Goal: Find specific page/section: Find specific page/section

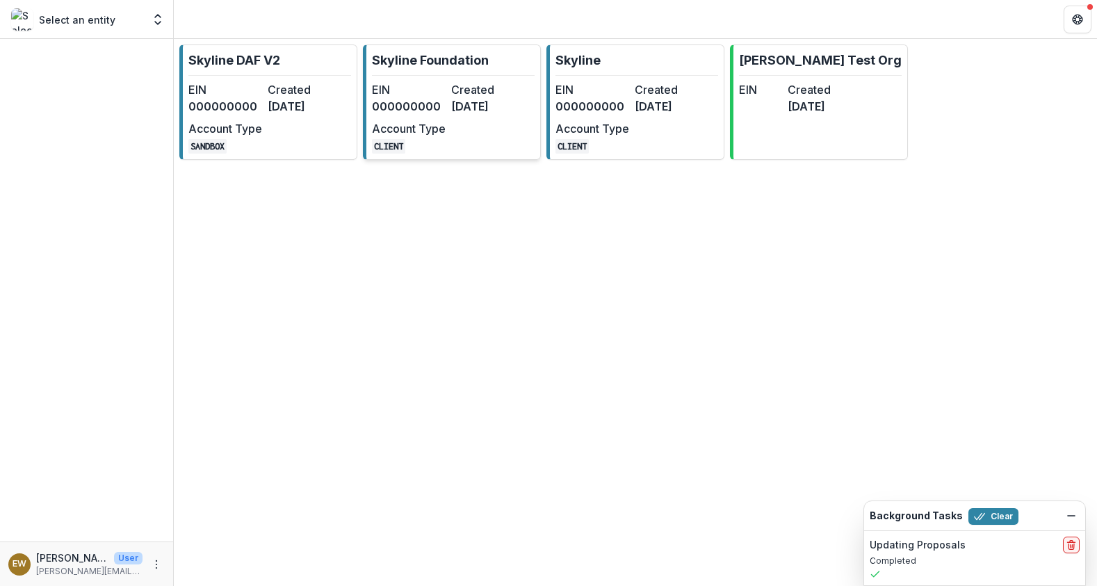
click at [439, 95] on dt "EIN" at bounding box center [409, 89] width 74 height 17
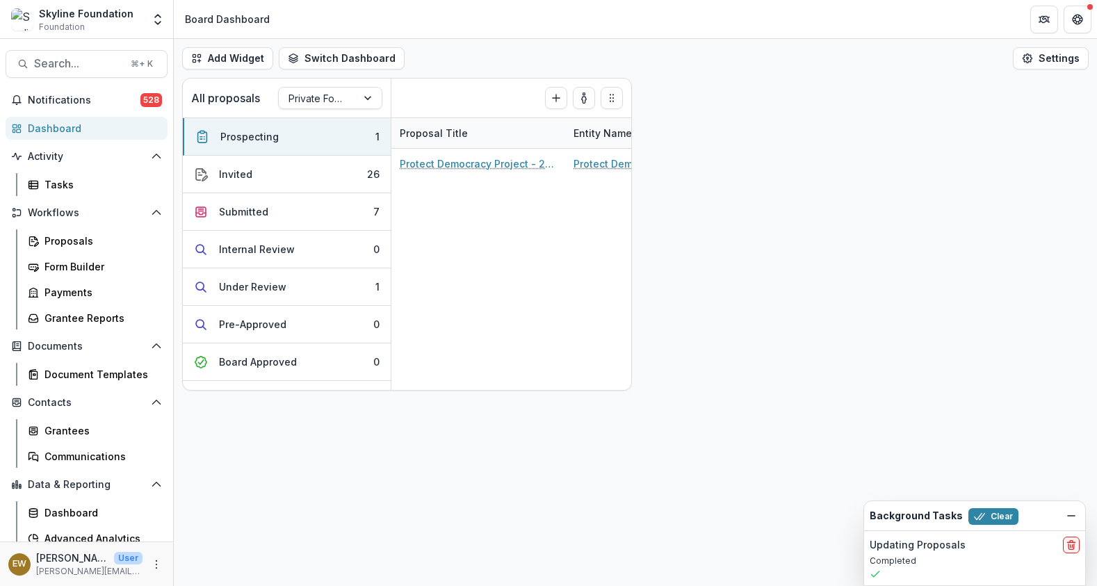
click at [42, 123] on div "Dashboard" at bounding box center [92, 128] width 129 height 15
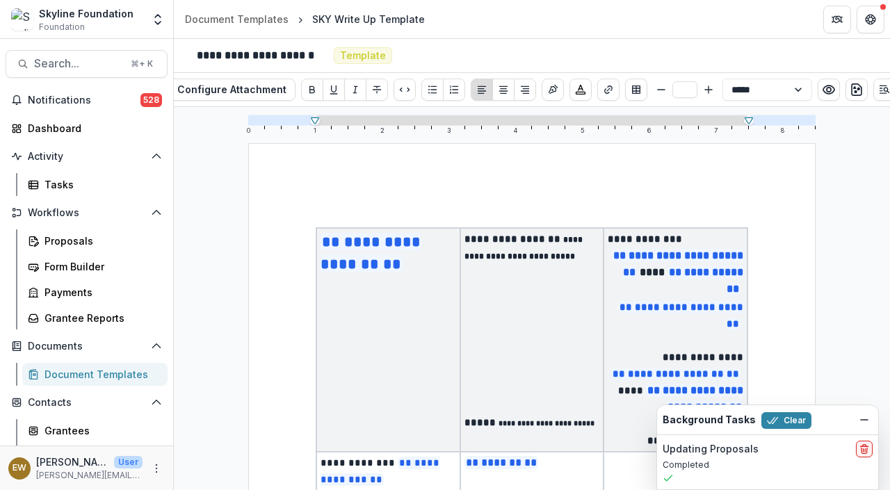
scroll to position [147, 0]
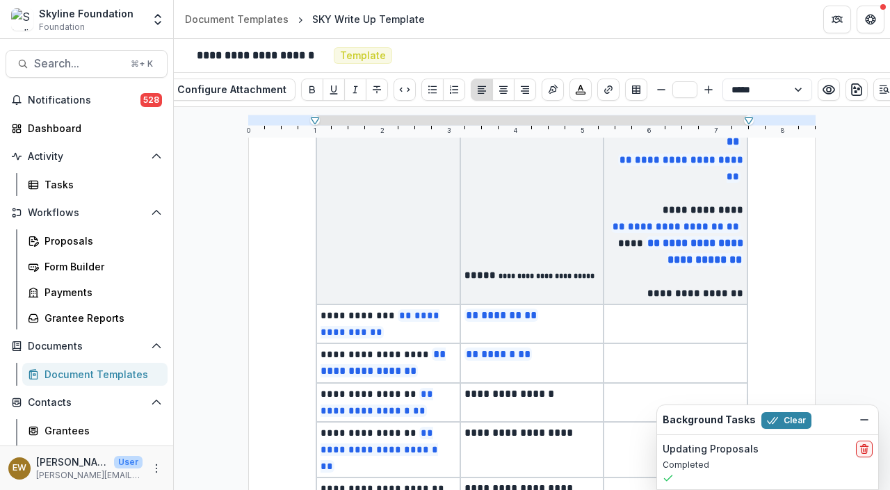
click at [74, 14] on div "Skyline Foundation" at bounding box center [86, 13] width 95 height 15
click at [70, 129] on div "Dashboard" at bounding box center [92, 128] width 129 height 15
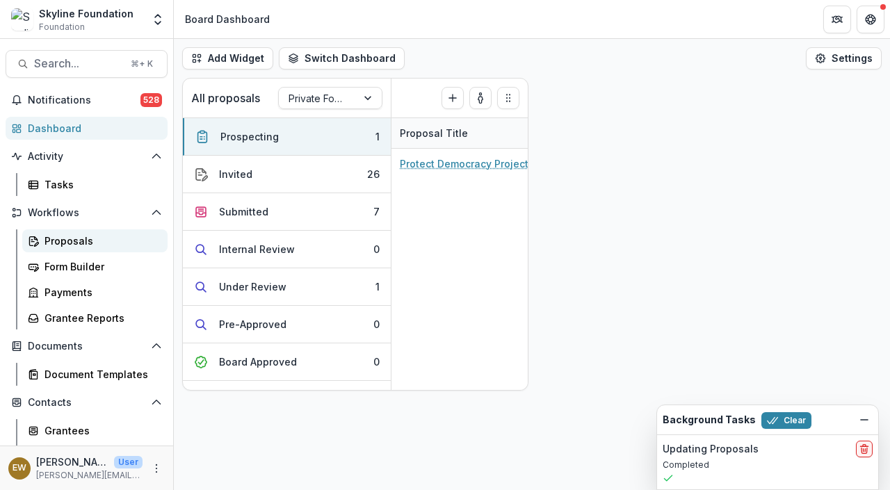
click at [63, 235] on div "Proposals" at bounding box center [100, 241] width 112 height 15
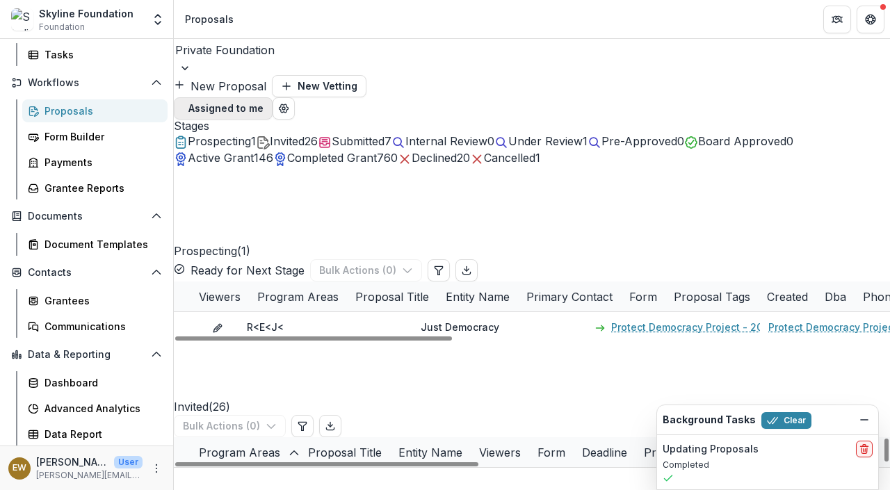
click at [273, 97] on button "Assigned to me" at bounding box center [223, 108] width 99 height 22
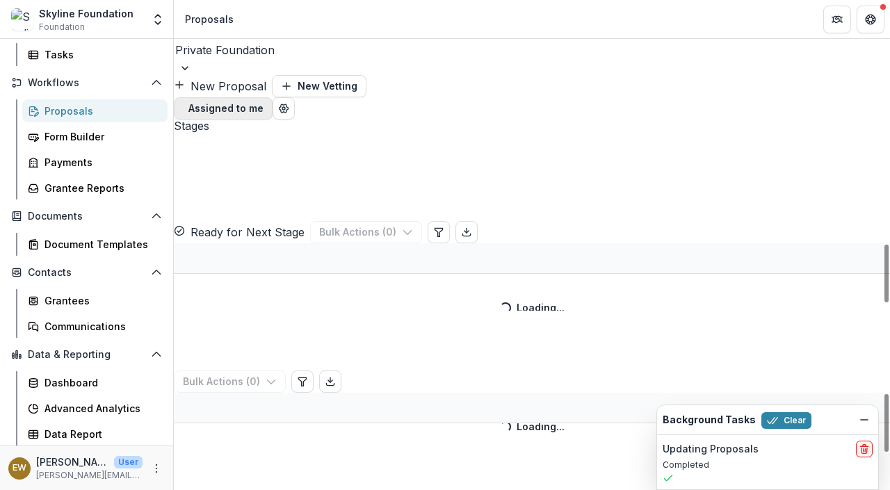
scroll to position [31, 0]
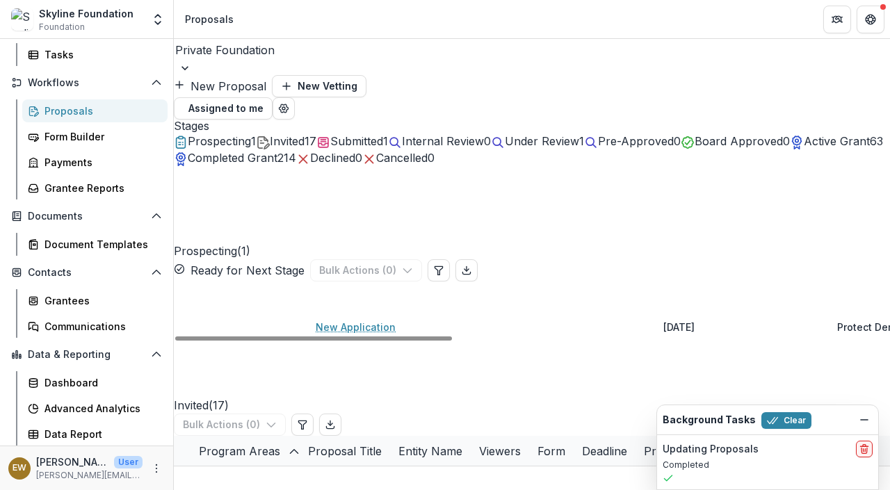
drag, startPoint x: 494, startPoint y: 290, endPoint x: 981, endPoint y: 288, distance: 487.4
click at [889, 288] on html "Skip to content Skyline Foundation Foundation Aggregate Analysis Foundations Sk…" at bounding box center [445, 245] width 890 height 490
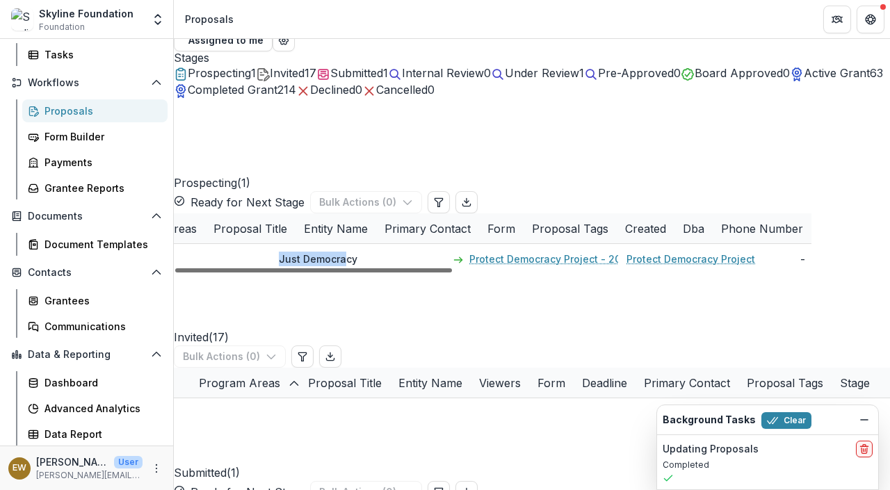
scroll to position [0, 0]
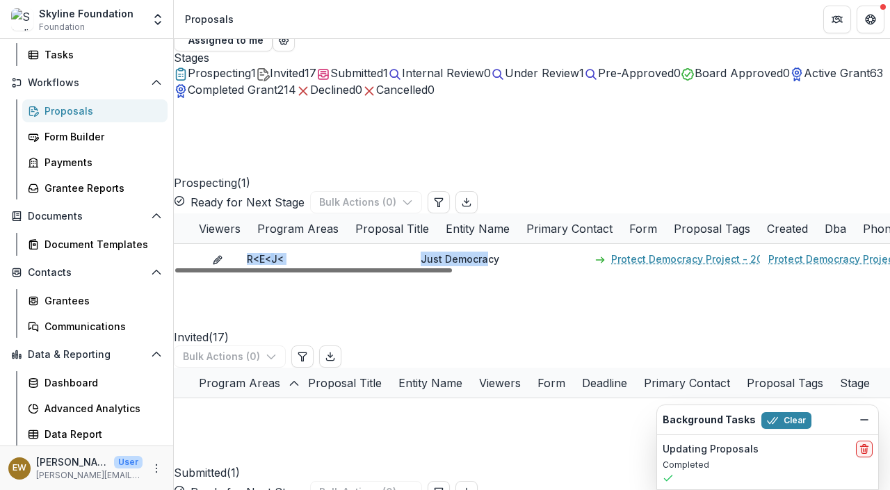
drag, startPoint x: 549, startPoint y: 486, endPoint x: 144, endPoint y: 465, distance: 405.2
click at [175, 273] on div at bounding box center [313, 270] width 277 height 4
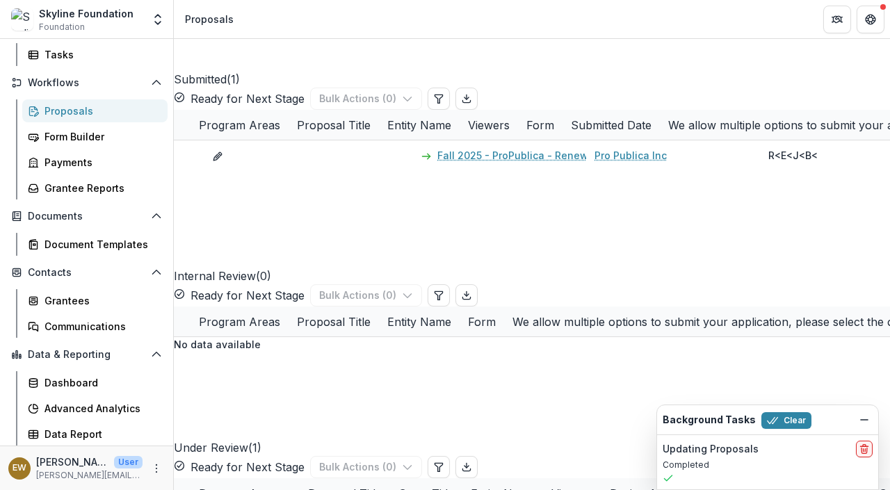
scroll to position [290, 0]
